Goal: Subscribe to service/newsletter

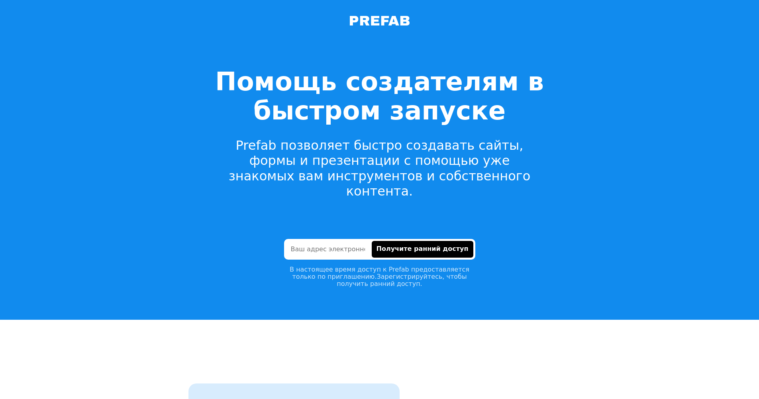
click at [359, 241] on input "email" at bounding box center [328, 249] width 84 height 17
type input "ф"
type input "a.boroditskiy@gmail.com"
click at [434, 245] on ya-tr-span "Получите ранний доступ" at bounding box center [423, 249] width 92 height 8
click at [373, 25] on img at bounding box center [380, 21] width 60 height 10
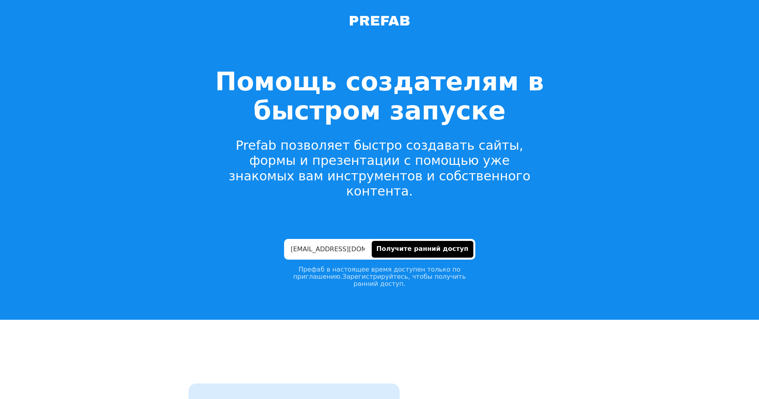
click at [374, 22] on img at bounding box center [380, 21] width 60 height 10
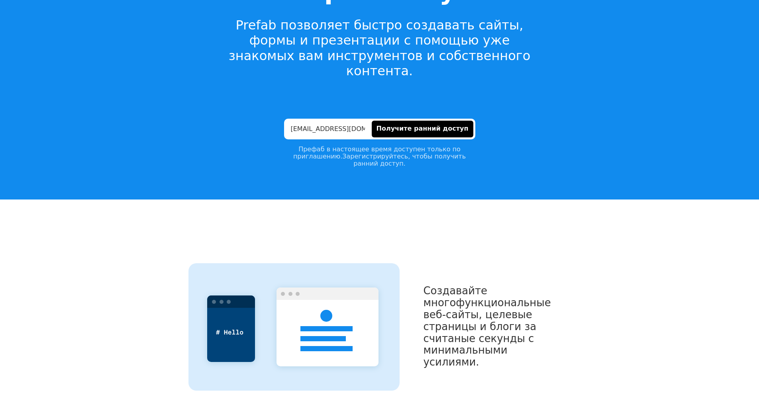
scroll to position [120, 0]
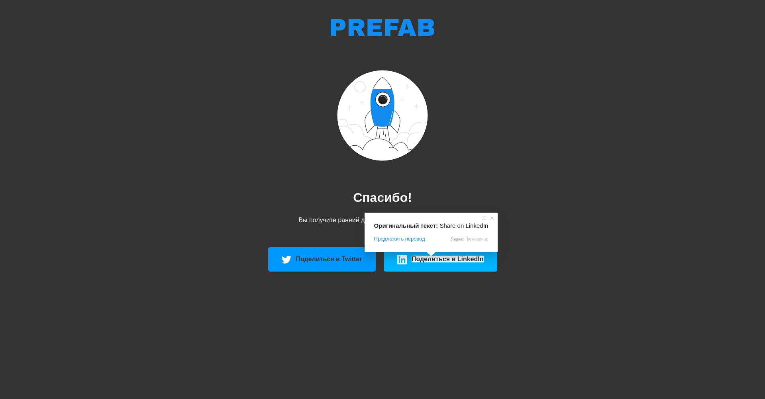
click at [429, 262] on ya-tr-span "Поделиться в LinkedIn" at bounding box center [448, 259] width 72 height 7
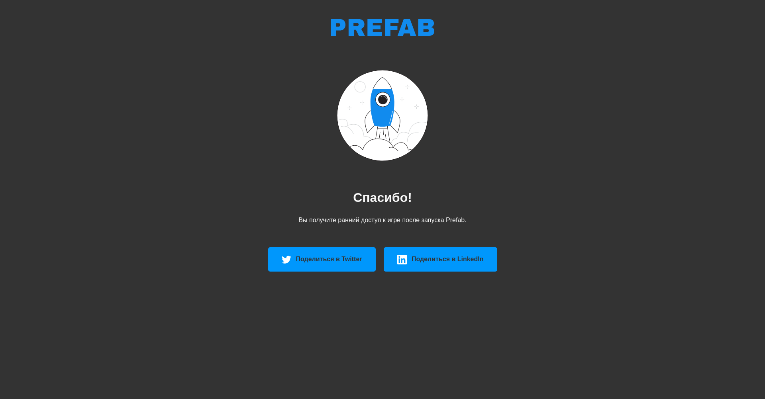
drag, startPoint x: 532, startPoint y: 44, endPoint x: 508, endPoint y: 67, distance: 33.0
click at [532, 44] on header "Спасибо! Вы получите ранний доступ к игре после запуска Prefab. Поделиться в Tw…" at bounding box center [382, 149] width 443 height 286
click at [570, 141] on header "Спасибо! Вы получите ранний доступ к игре после запуска Prefab. Поделиться в Tw…" at bounding box center [382, 149] width 443 height 286
click at [356, 26] on img at bounding box center [383, 27] width 104 height 17
